Goal: Information Seeking & Learning: Learn about a topic

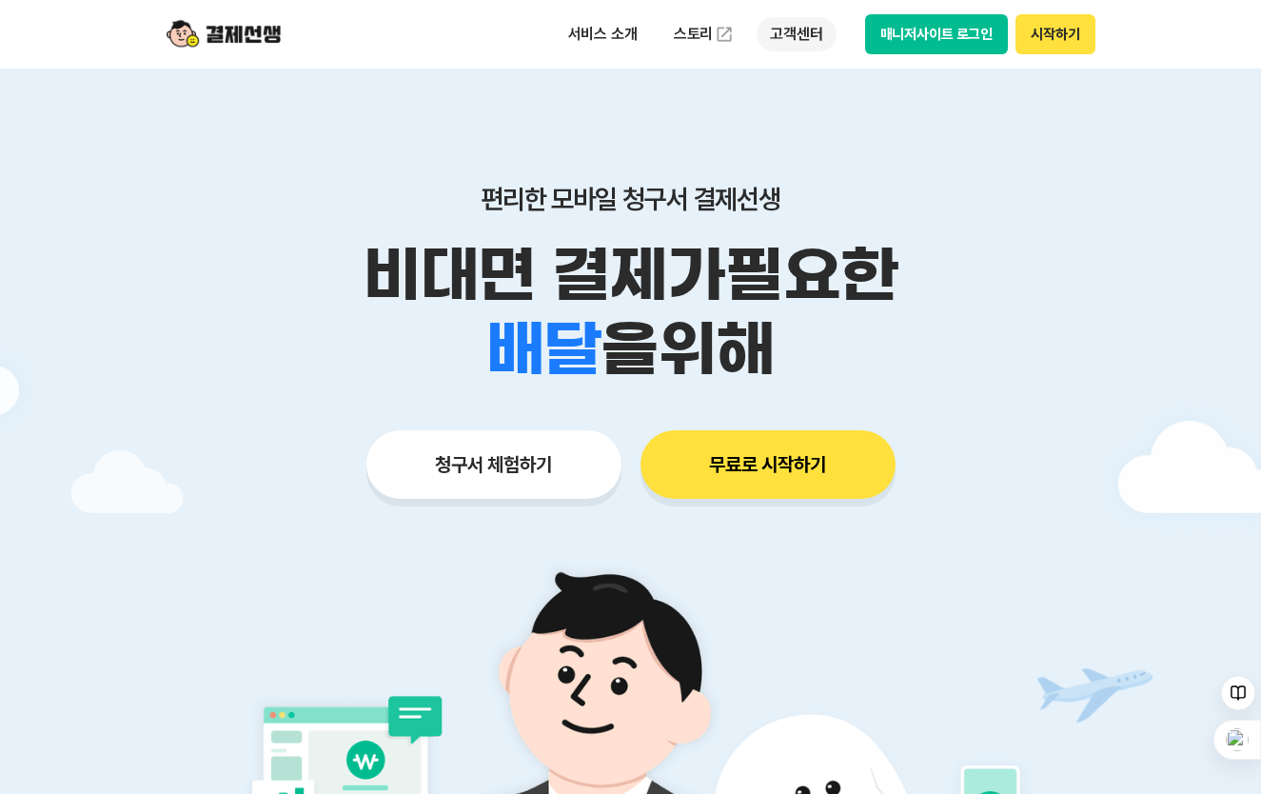
click at [761, 45] on p "고객센터" at bounding box center [796, 34] width 79 height 34
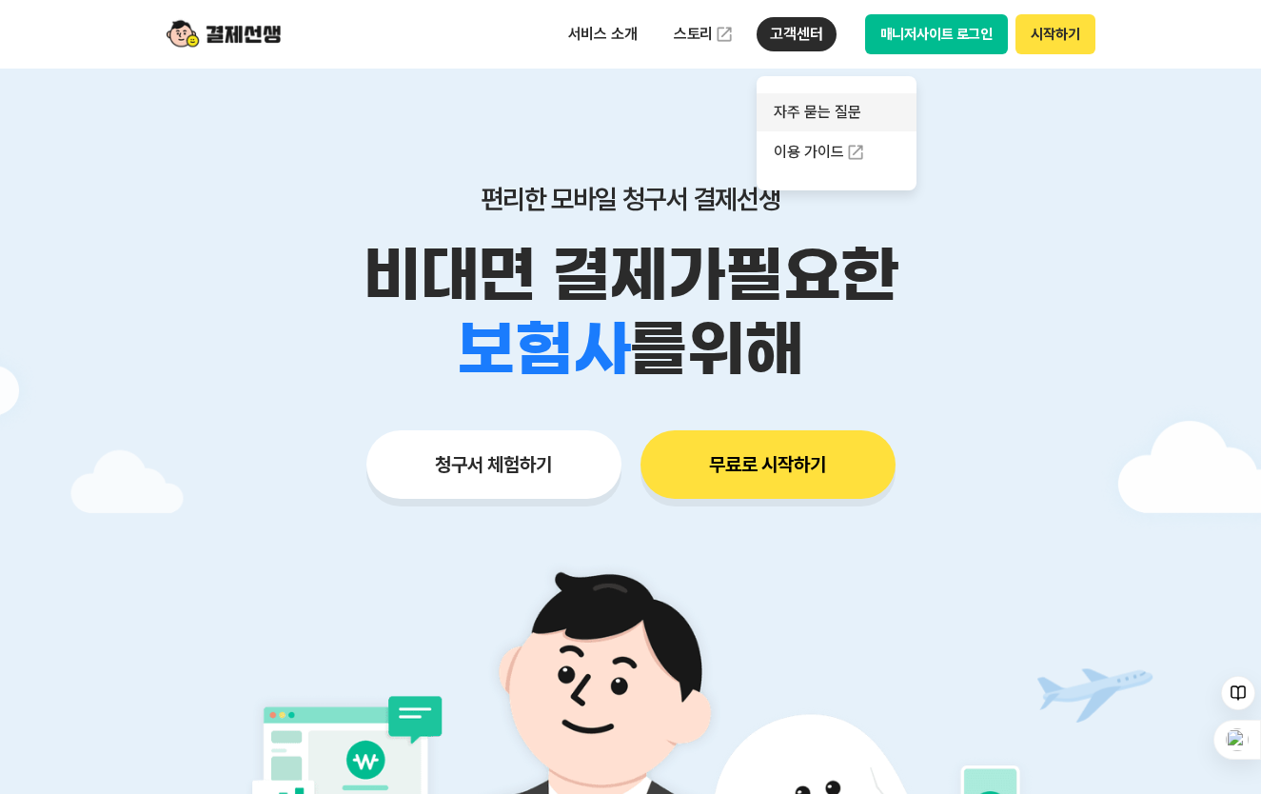
click at [796, 109] on link "자주 묻는 질문" at bounding box center [837, 112] width 160 height 38
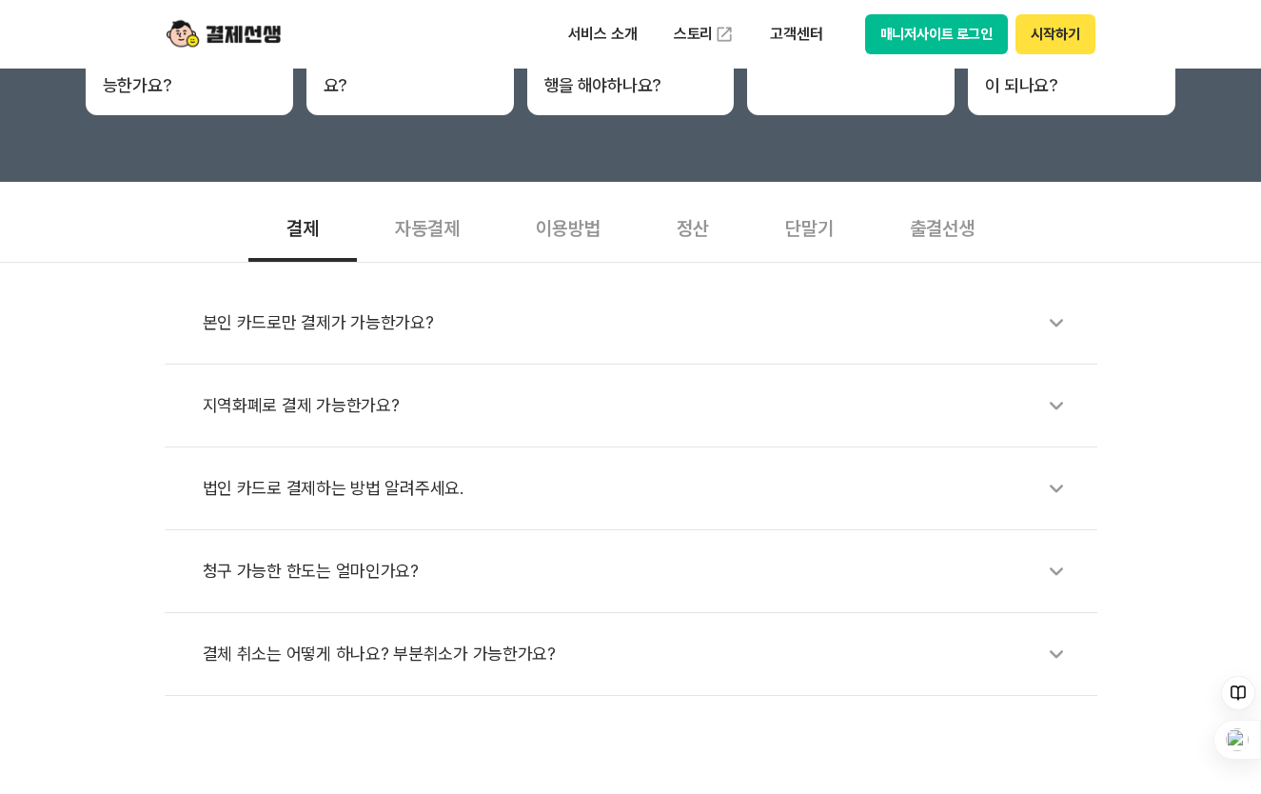
scroll to position [536, 0]
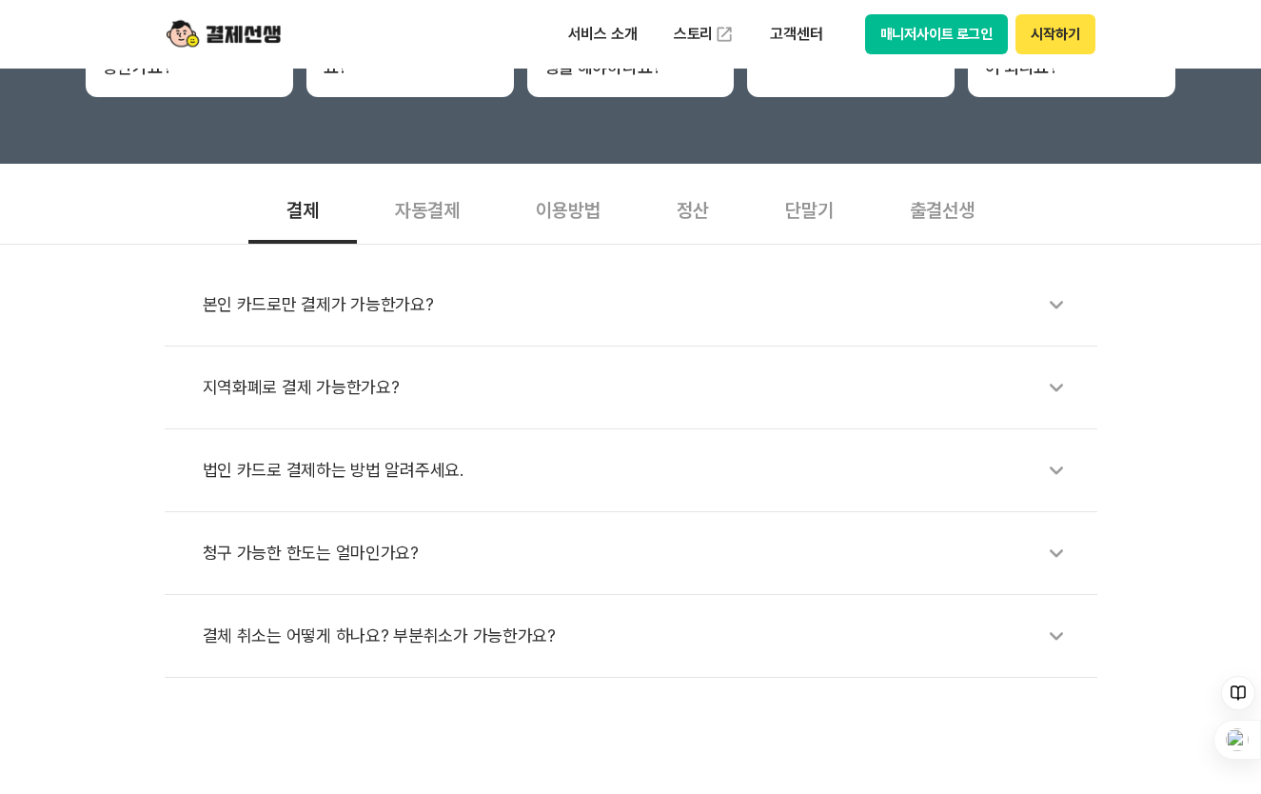
click at [807, 215] on div "단말기" at bounding box center [809, 208] width 125 height 70
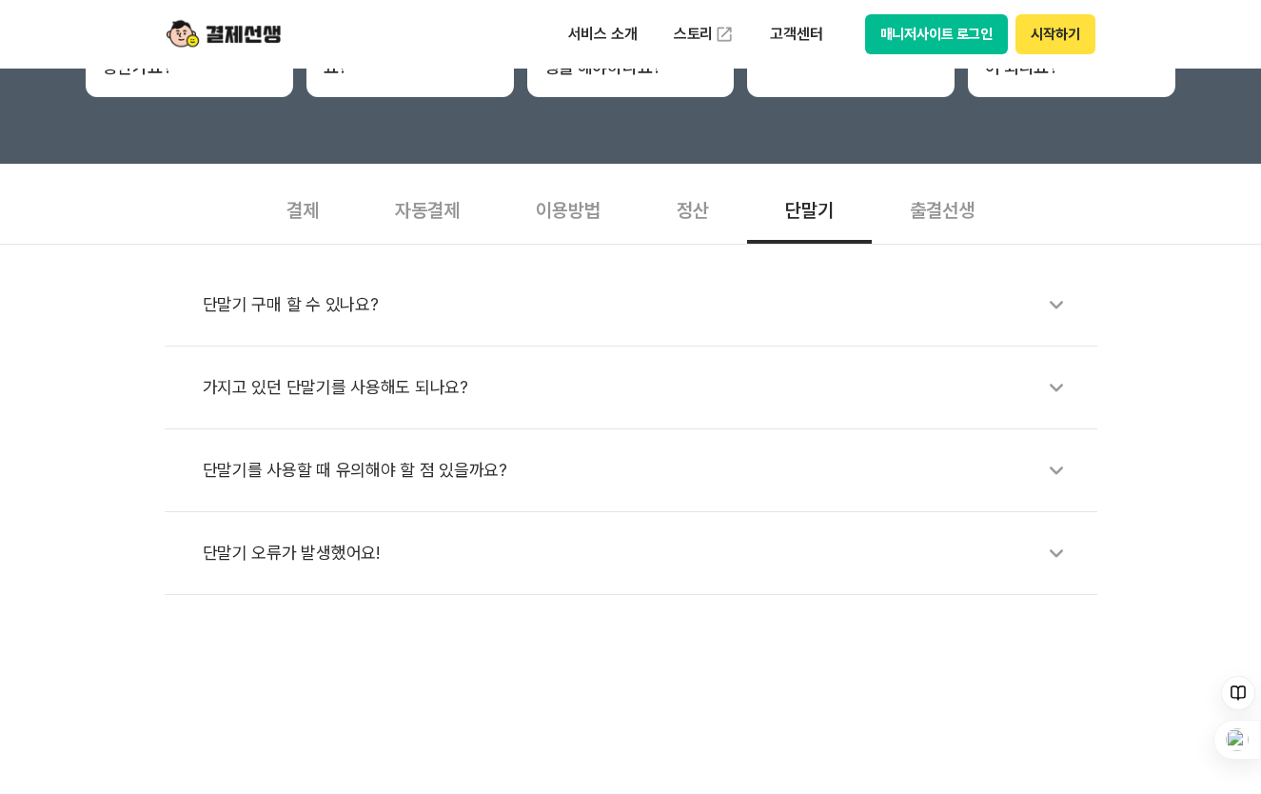
click at [383, 386] on div "가지고 있던 단말기를 사용해도 되나요?" at bounding box center [641, 388] width 876 height 44
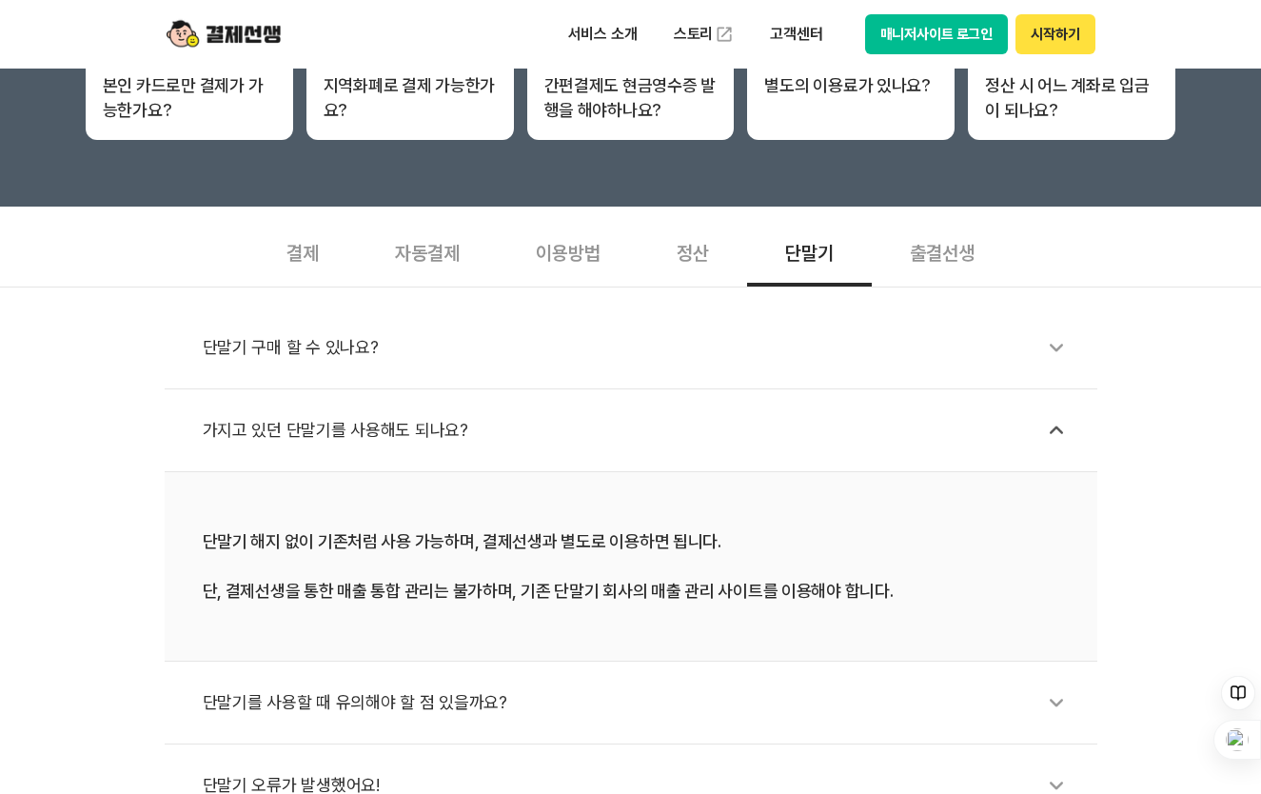
scroll to position [480, 0]
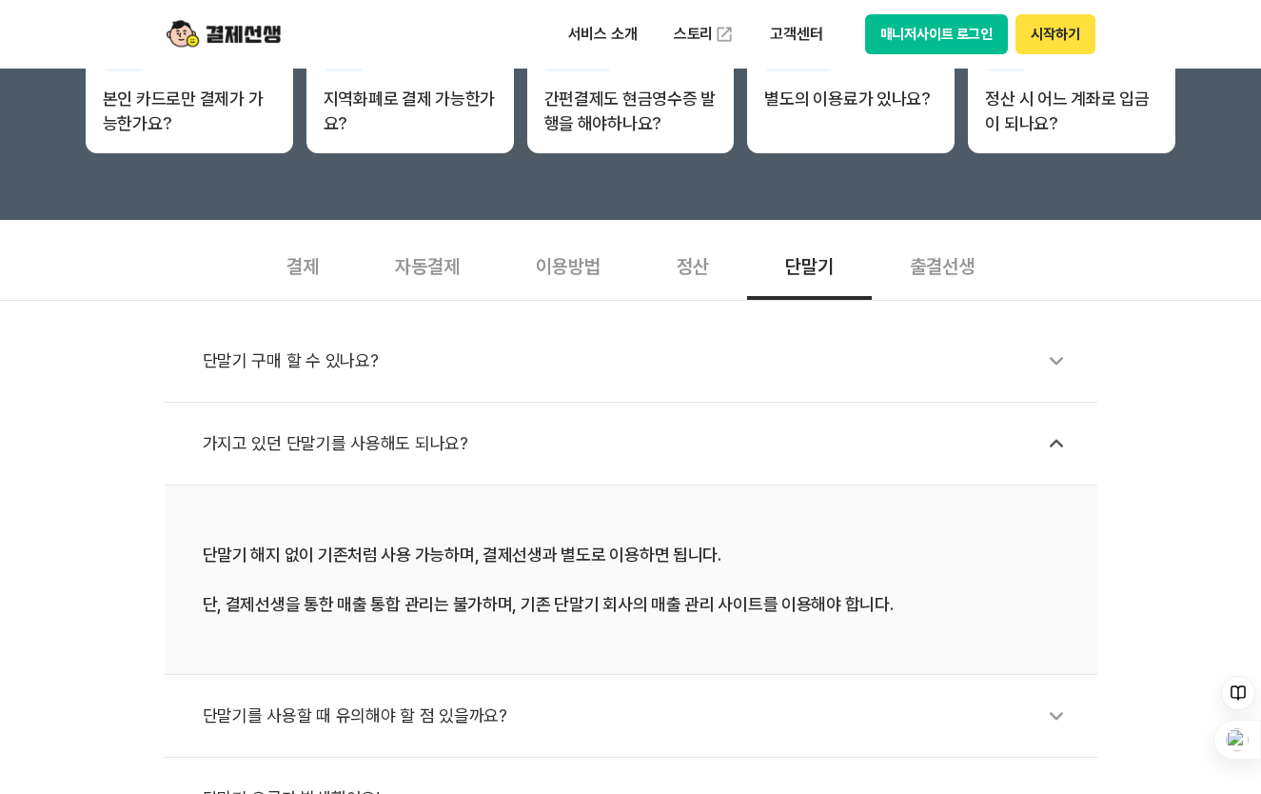
click at [684, 268] on div "정산" at bounding box center [693, 264] width 109 height 70
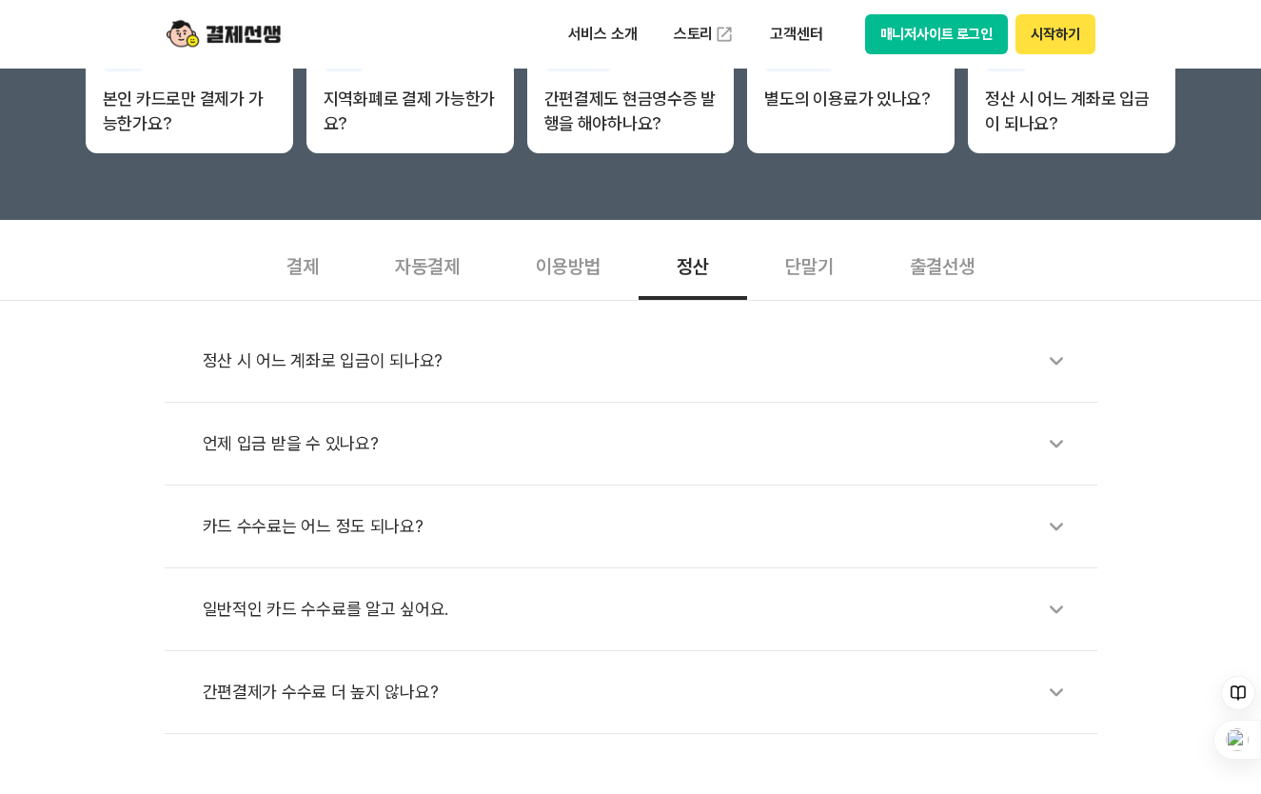
click at [938, 271] on div "출결선생" at bounding box center [942, 264] width 141 height 70
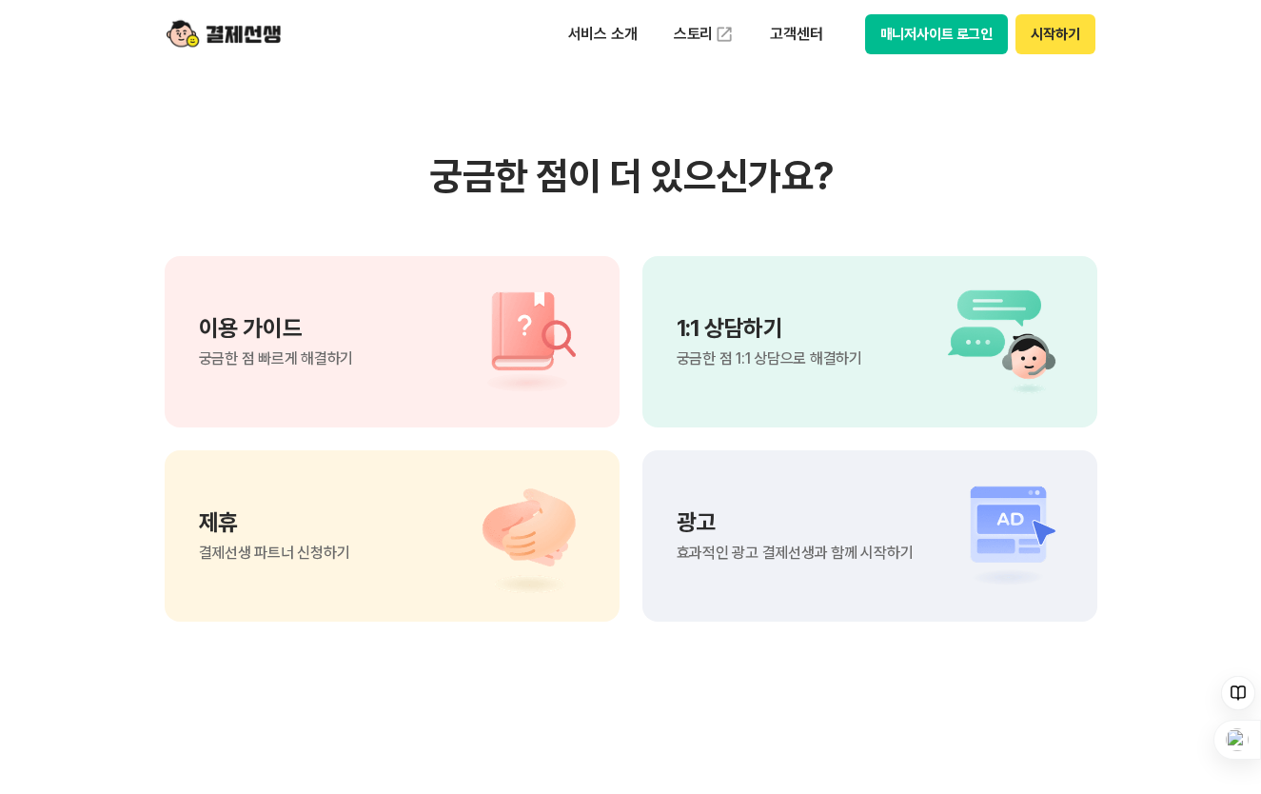
scroll to position [1316, 0]
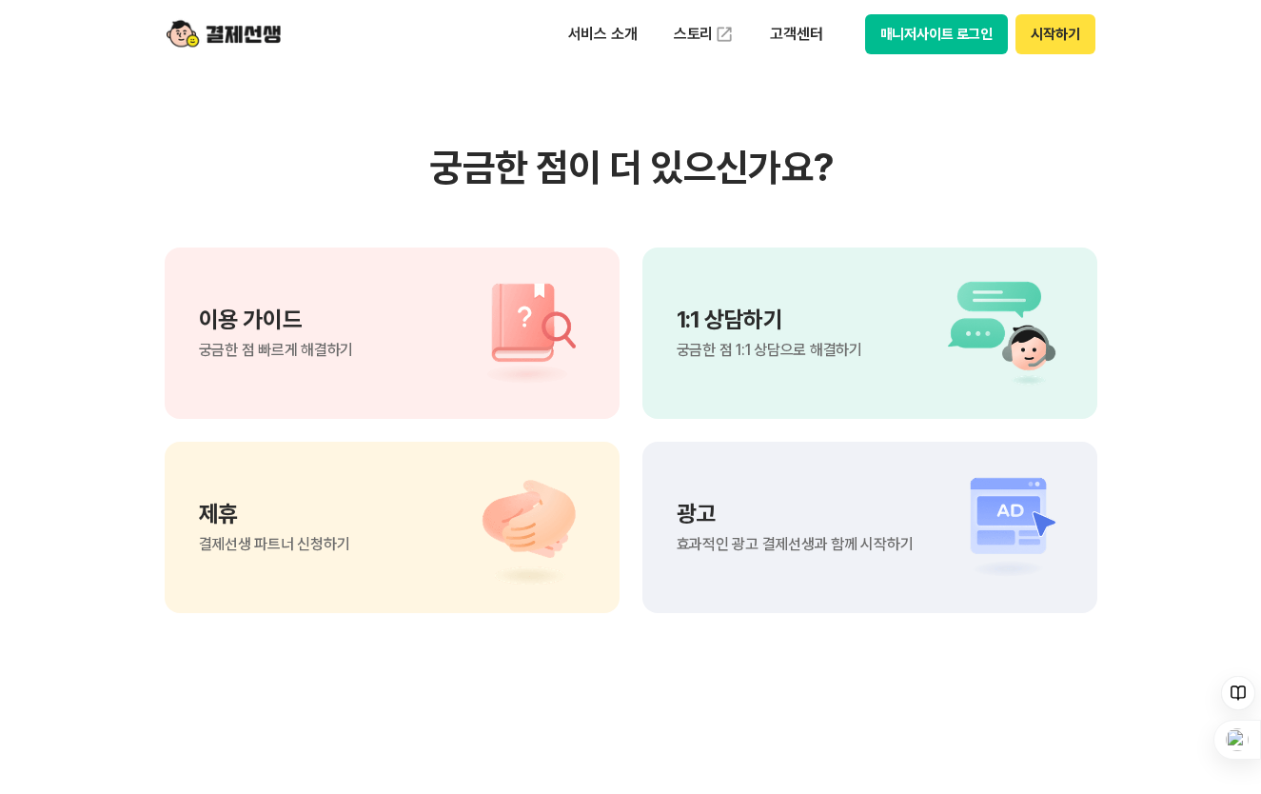
click at [770, 315] on p "1:1 상담하기" at bounding box center [770, 319] width 186 height 23
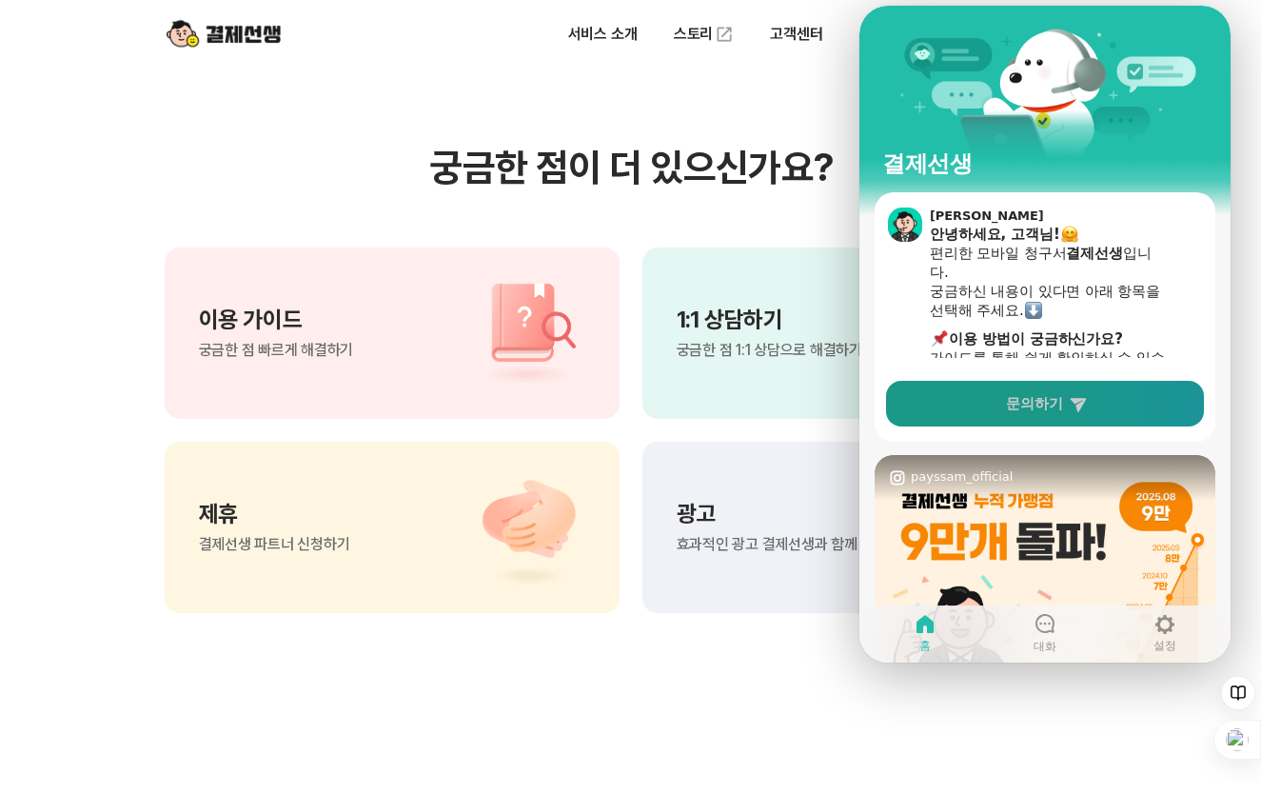
click at [1037, 405] on span "문의하기" at bounding box center [1034, 403] width 57 height 19
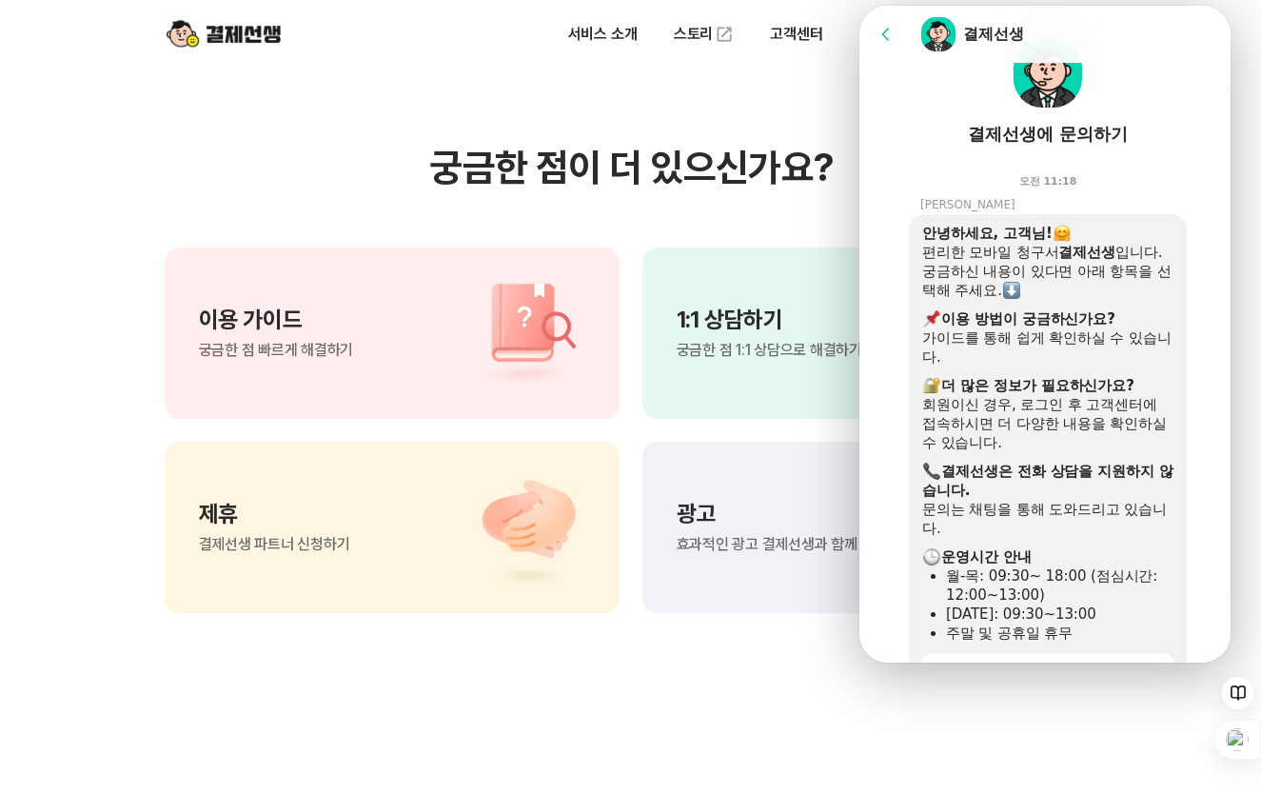
scroll to position [0, 0]
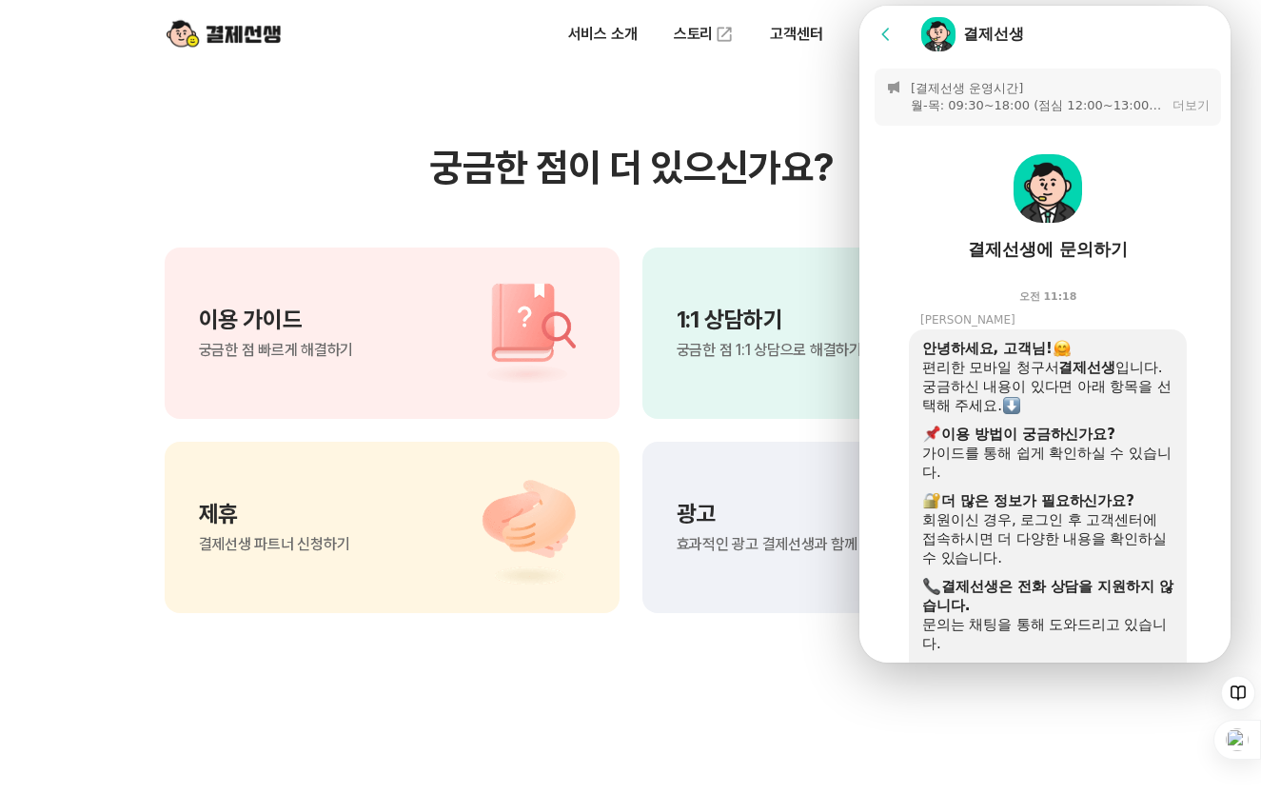
click at [889, 29] on icon at bounding box center [886, 34] width 19 height 19
